Goal: Information Seeking & Learning: Understand process/instructions

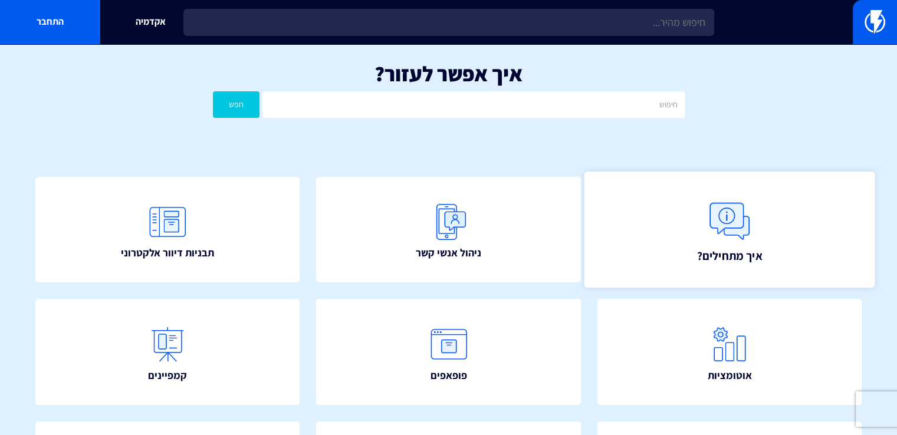
click at [703, 243] on img at bounding box center [729, 221] width 52 height 52
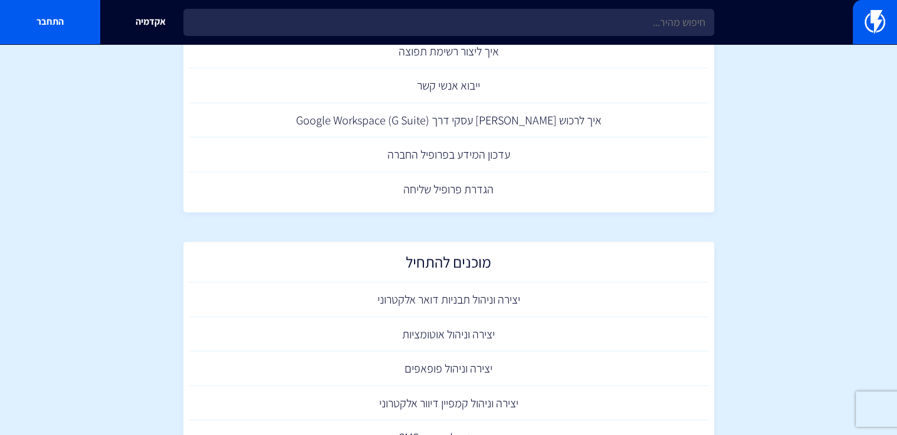
scroll to position [696, 0]
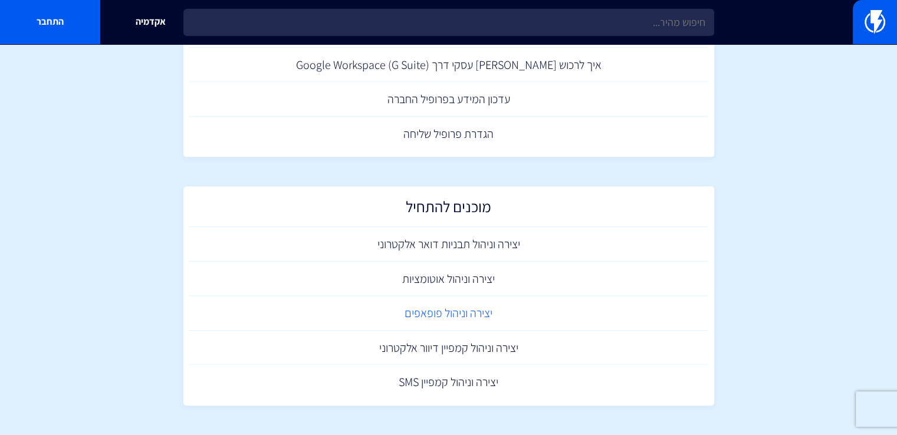
click at [450, 313] on link "יצירה וניהול פופאפים" at bounding box center [448, 313] width 519 height 35
